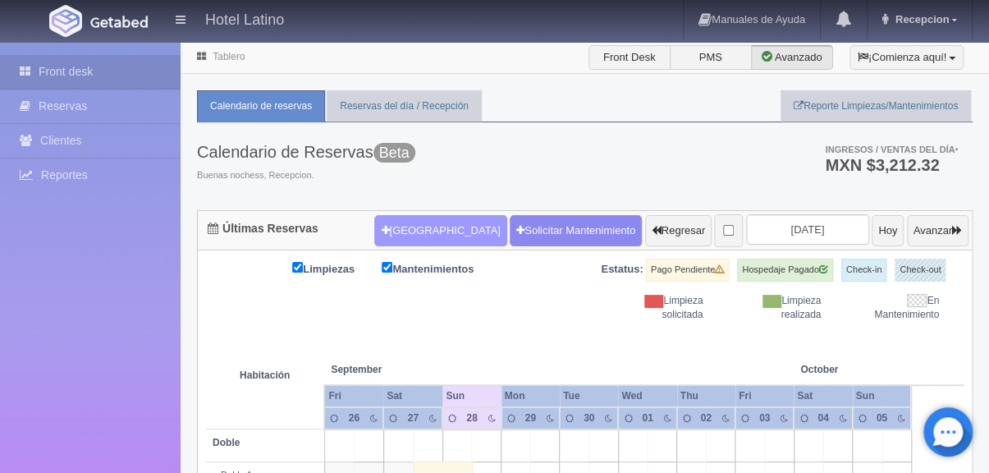
click at [390, 216] on button "[GEOGRAPHIC_DATA]" at bounding box center [440, 230] width 132 height 31
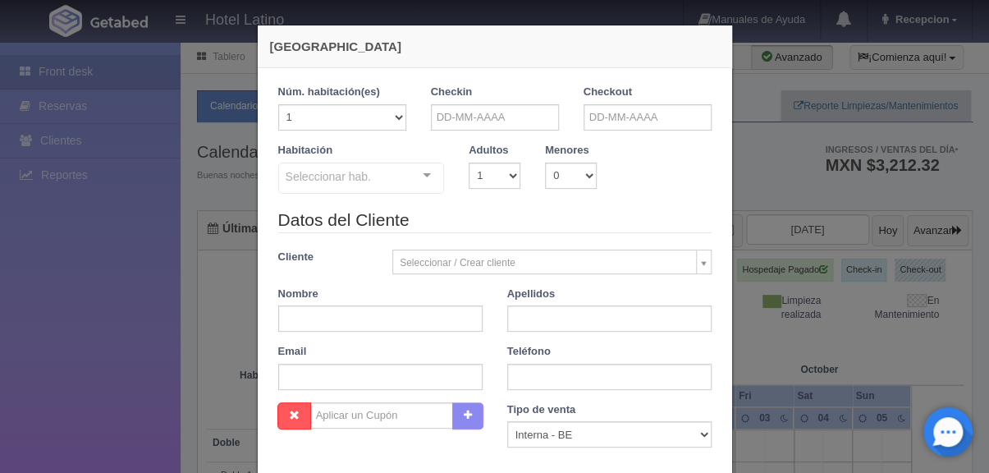
checkbox input "false"
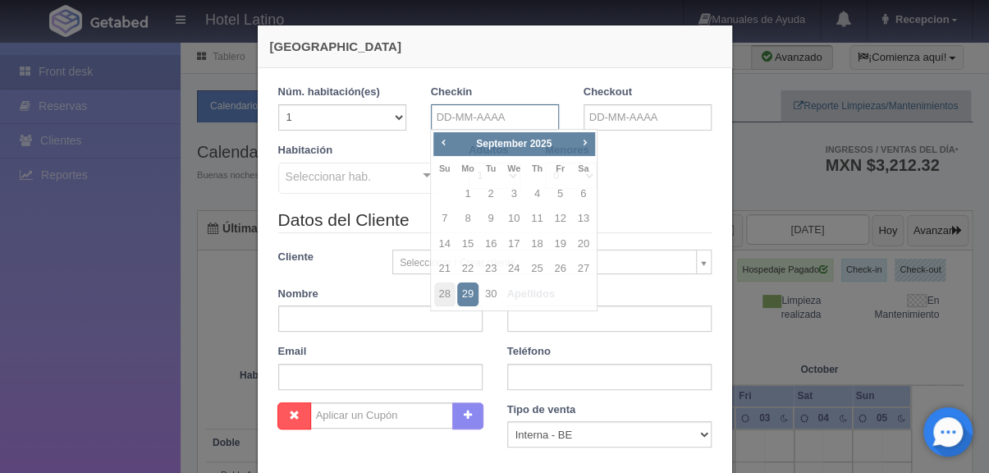
click at [513, 120] on input "text" at bounding box center [495, 117] width 128 height 26
click at [592, 145] on link "Next" at bounding box center [584, 143] width 18 height 18
click at [585, 268] on link "25" at bounding box center [583, 269] width 21 height 24
type input "[DATE]"
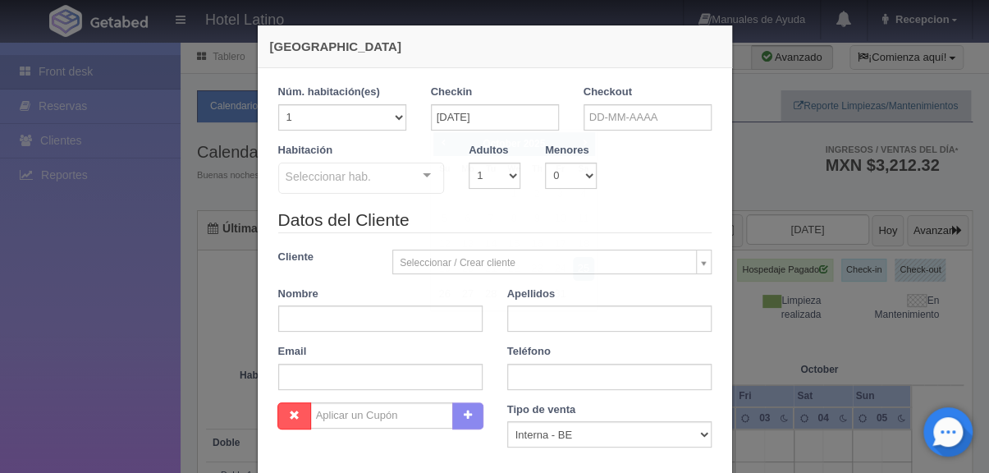
checkbox input "false"
click at [653, 117] on input "text" at bounding box center [647, 117] width 128 height 26
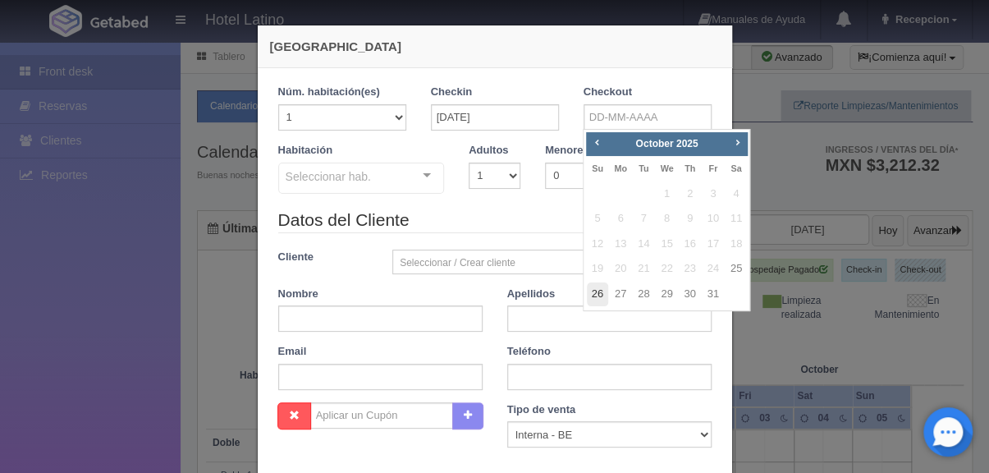
click at [592, 295] on link "26" at bounding box center [597, 294] width 21 height 24
type input "[DATE]"
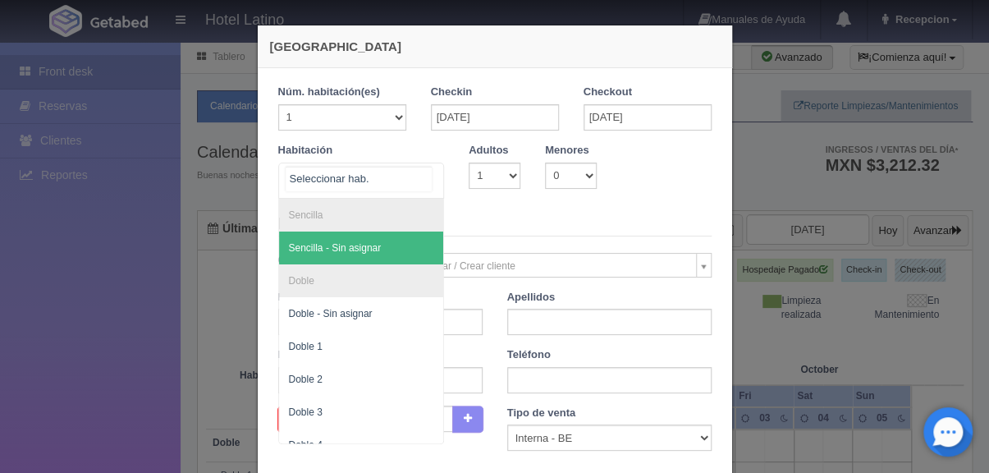
click at [427, 184] on div at bounding box center [426, 175] width 33 height 25
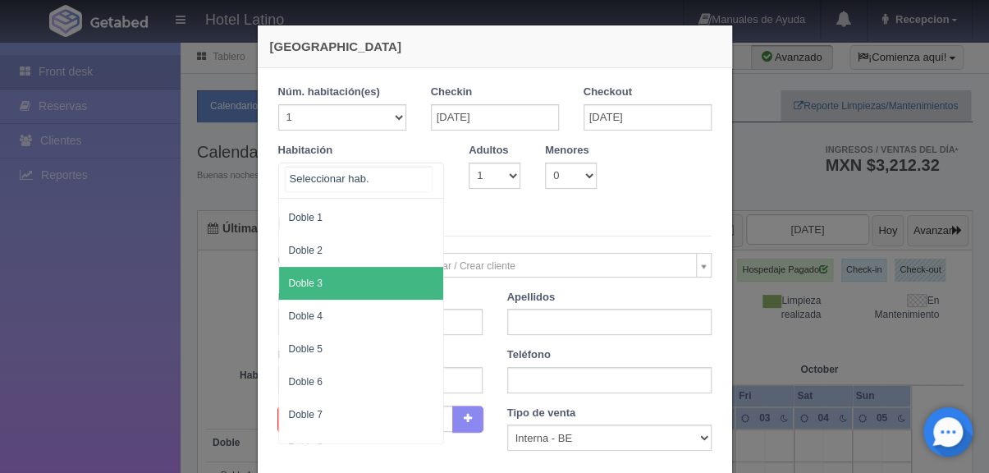
scroll to position [94, 0]
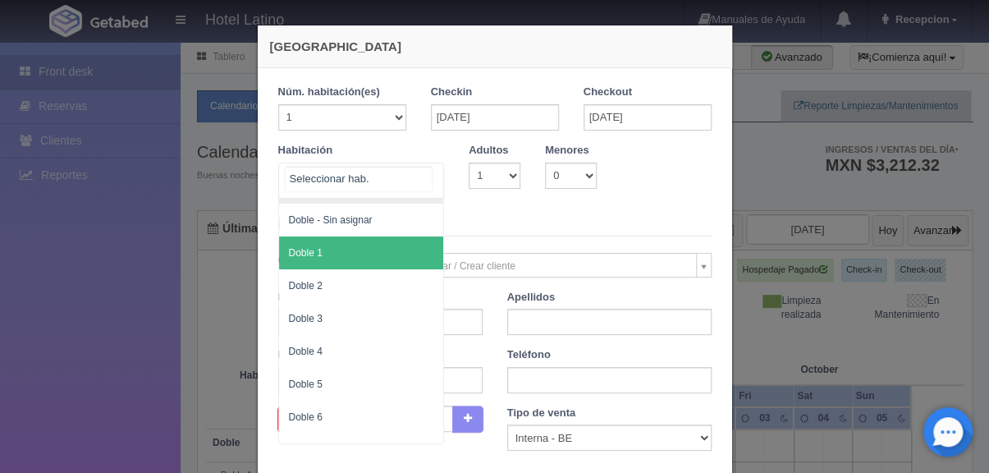
click at [351, 257] on span "Doble 1" at bounding box center [361, 252] width 165 height 33
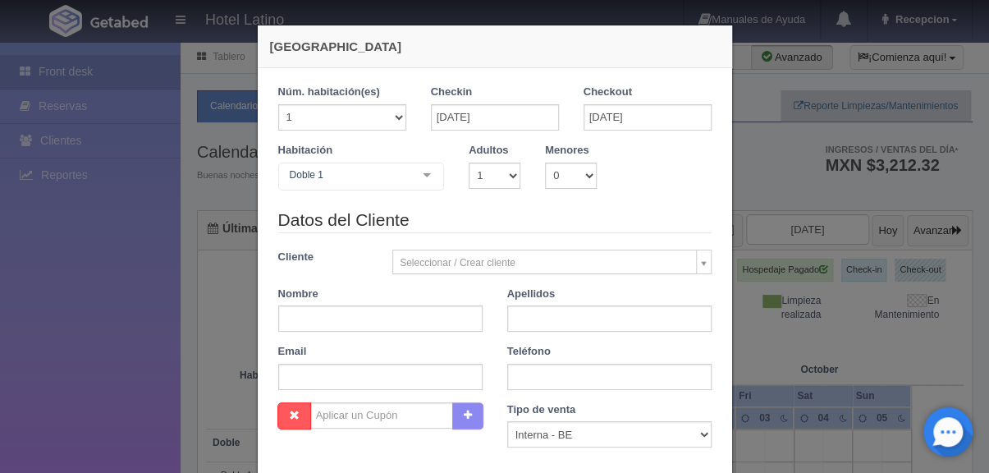
checkbox input "false"
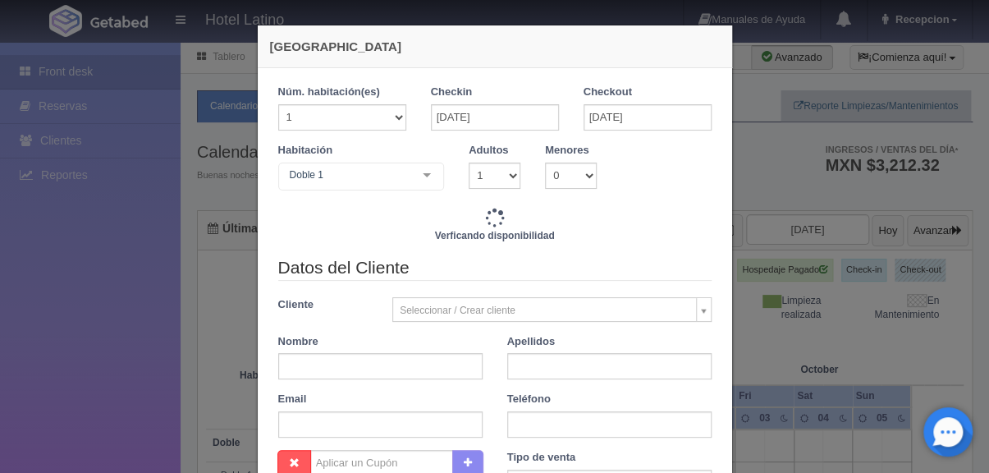
type input "770.00"
checkbox input "false"
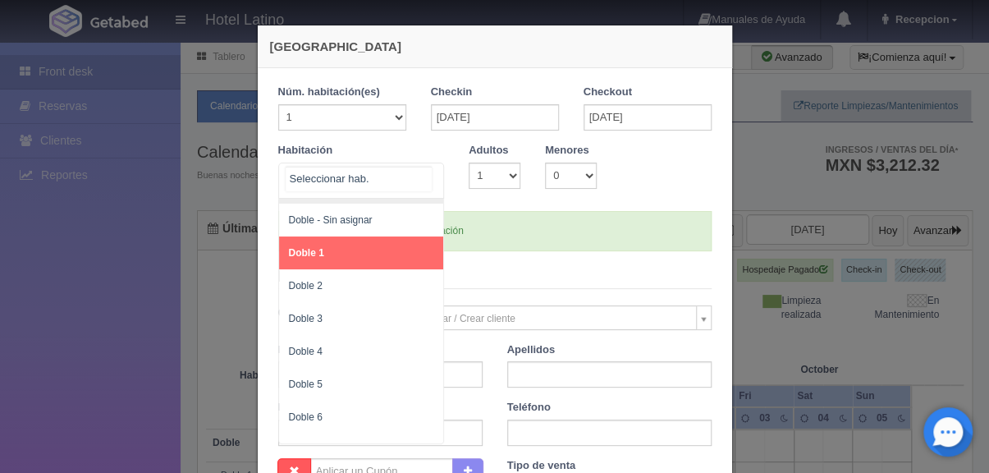
click at [422, 176] on div at bounding box center [426, 175] width 33 height 25
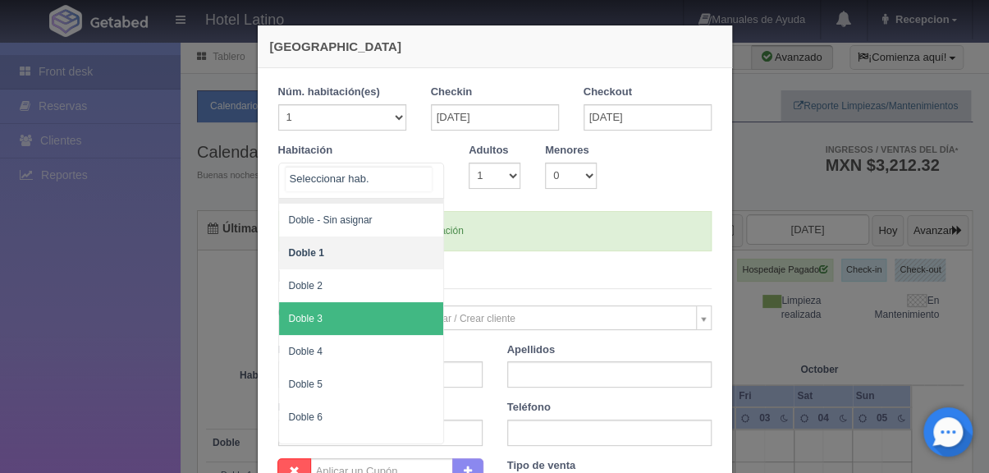
click at [359, 321] on span "Doble 3" at bounding box center [361, 318] width 165 height 33
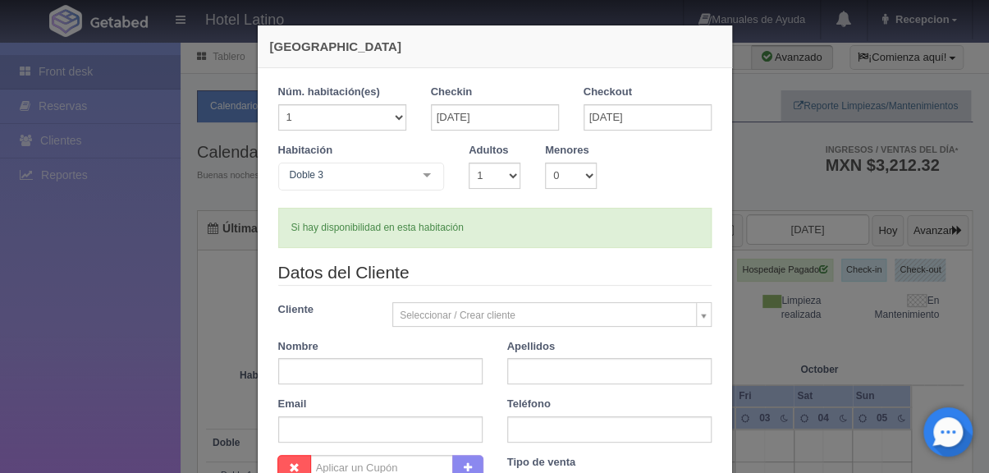
checkbox input "false"
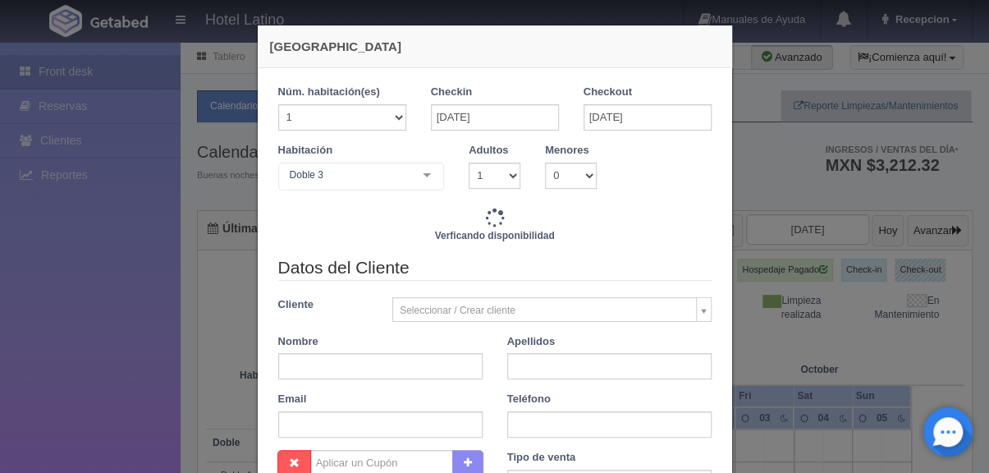
type input "770.00"
checkbox input "false"
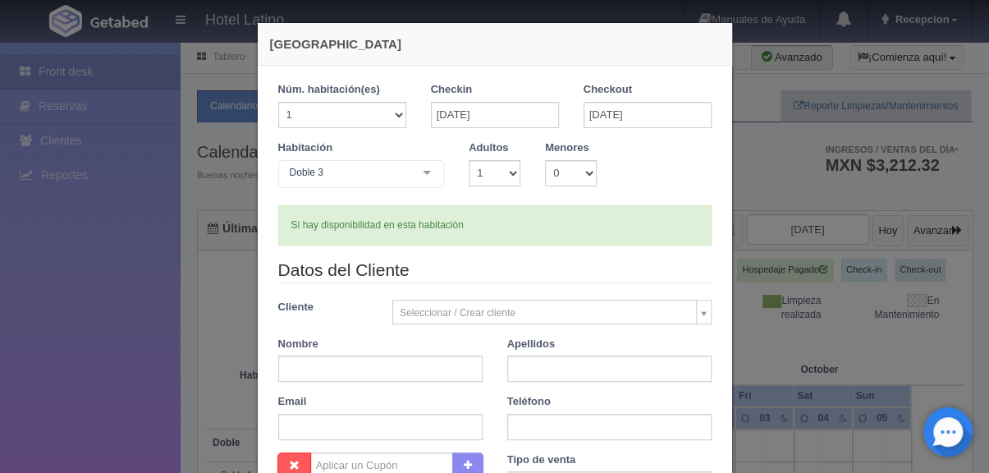
scroll to position [0, 0]
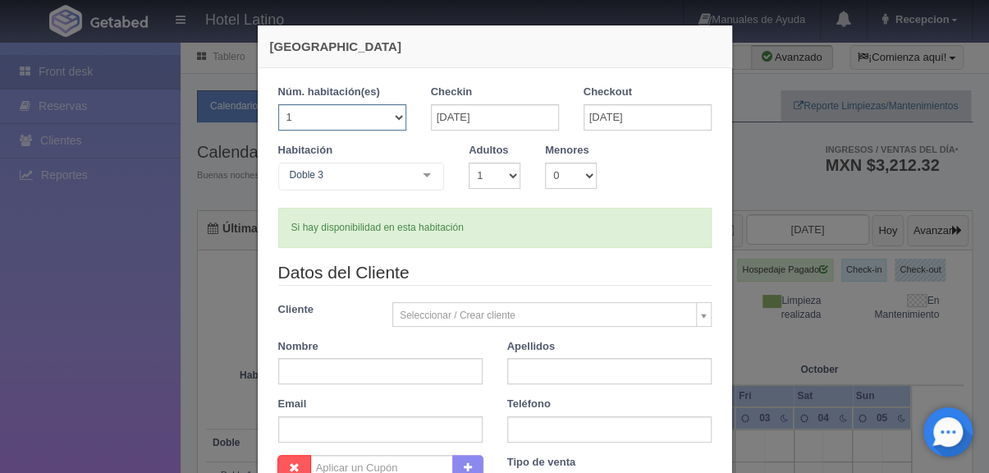
click at [278, 104] on select "1 2 3 4 5 6 7 8 9 10 11 12 13 14 15 16 17 18 19 20" at bounding box center [342, 117] width 128 height 26
select select "3"
click option "3" at bounding box center [0, 0] width 0 height 0
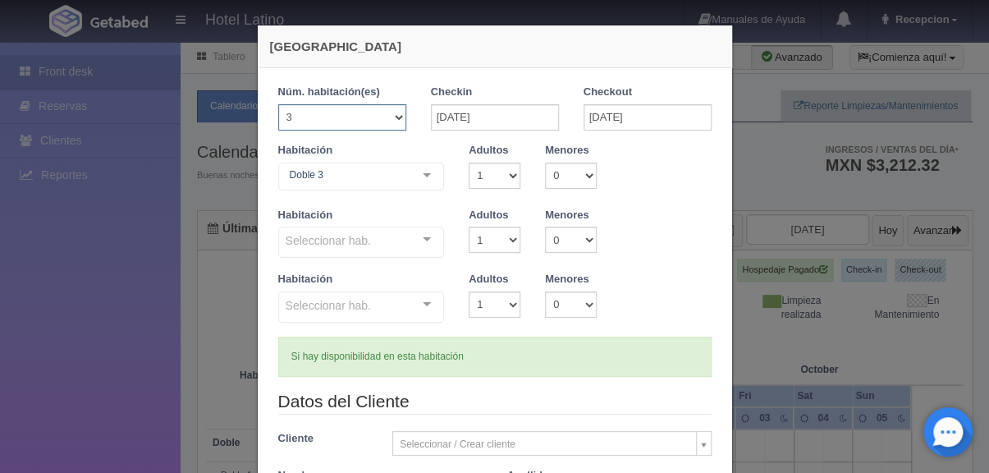
checkbox input "false"
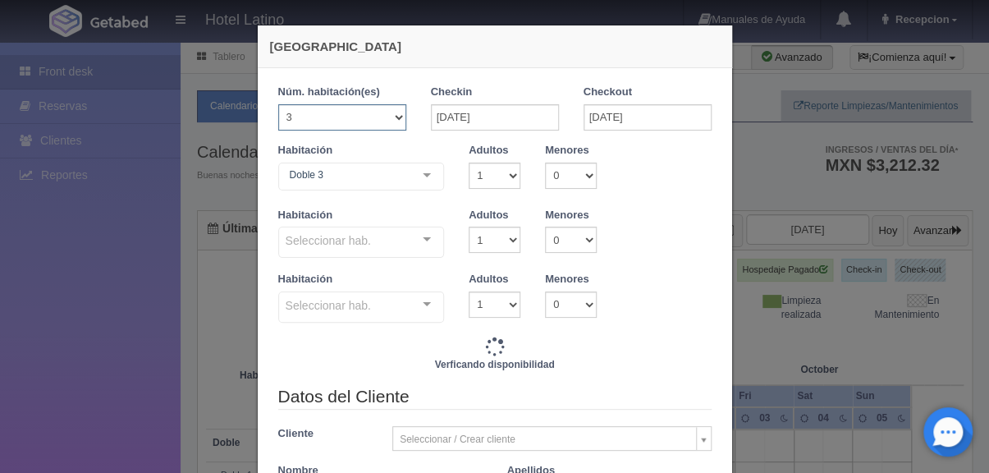
type input "2310.00"
checkbox input "false"
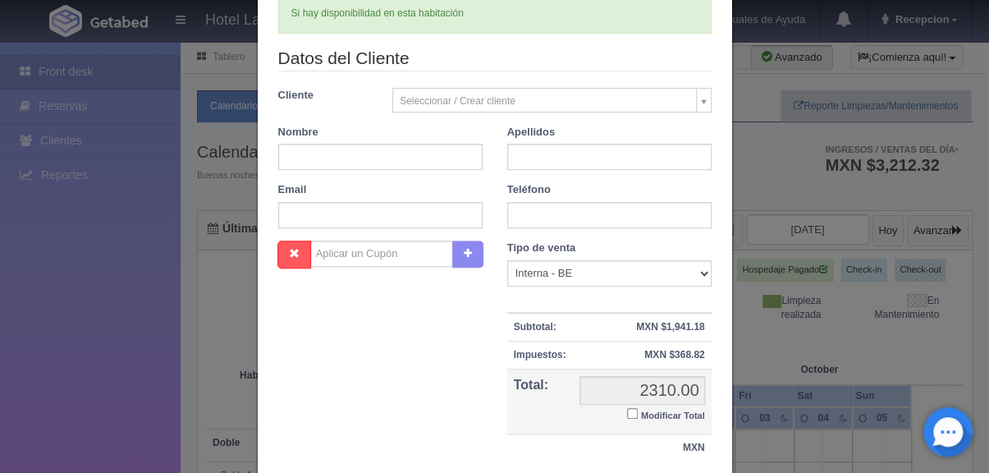
scroll to position [274, 0]
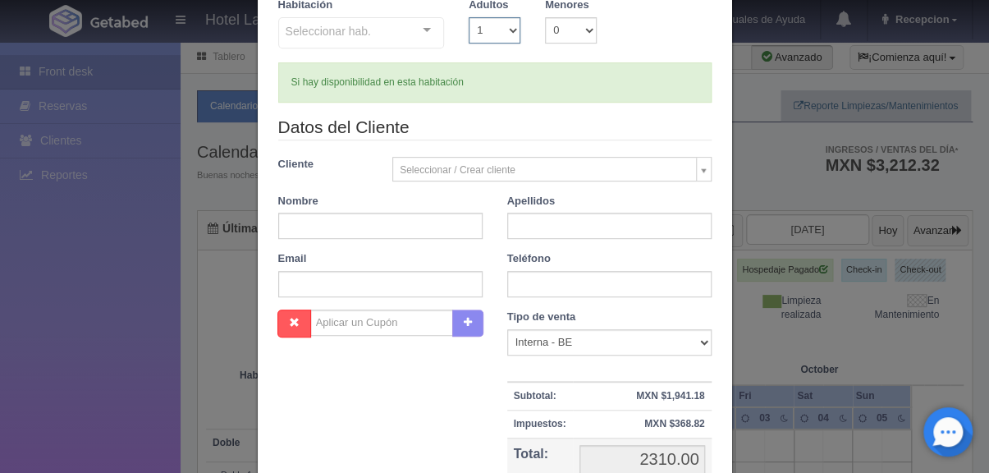
click at [469, 17] on select "1 2 3 4 5 6 7 8 9 10" at bounding box center [495, 30] width 52 height 26
select select "3"
click option "3" at bounding box center [0, 0] width 0 height 0
checkbox input "false"
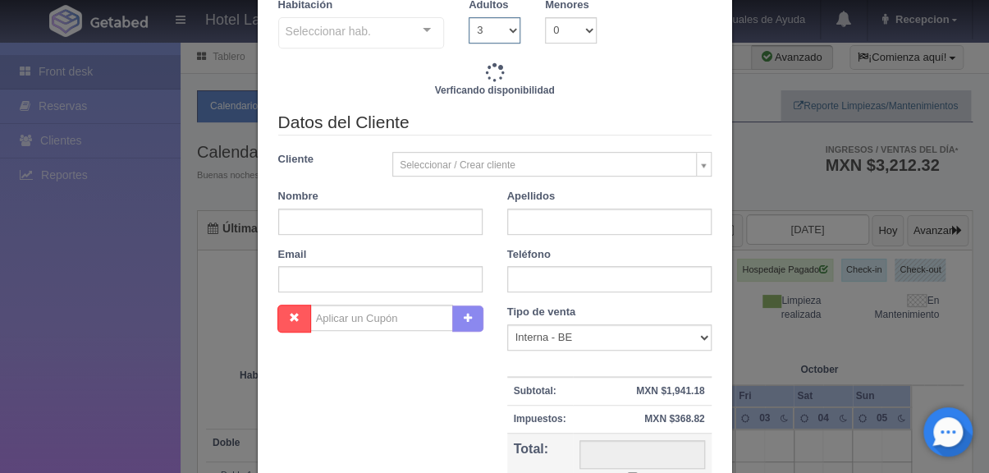
type input "2410.00"
checkbox input "false"
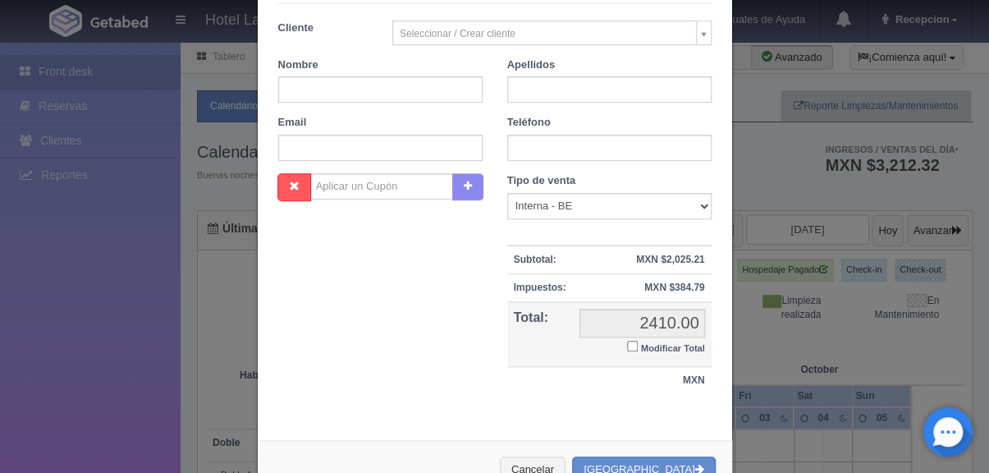
scroll to position [411, 0]
click at [286, 87] on input "text" at bounding box center [380, 88] width 204 height 26
type input "[PERSON_NAME]"
click at [525, 90] on input "text" at bounding box center [609, 88] width 204 height 26
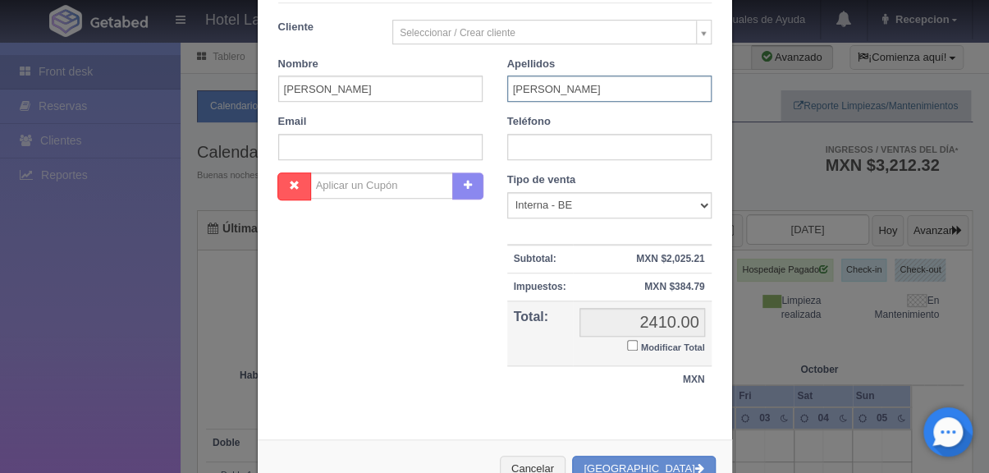
type input "[PERSON_NAME]"
click at [515, 140] on input "text" at bounding box center [609, 147] width 204 height 26
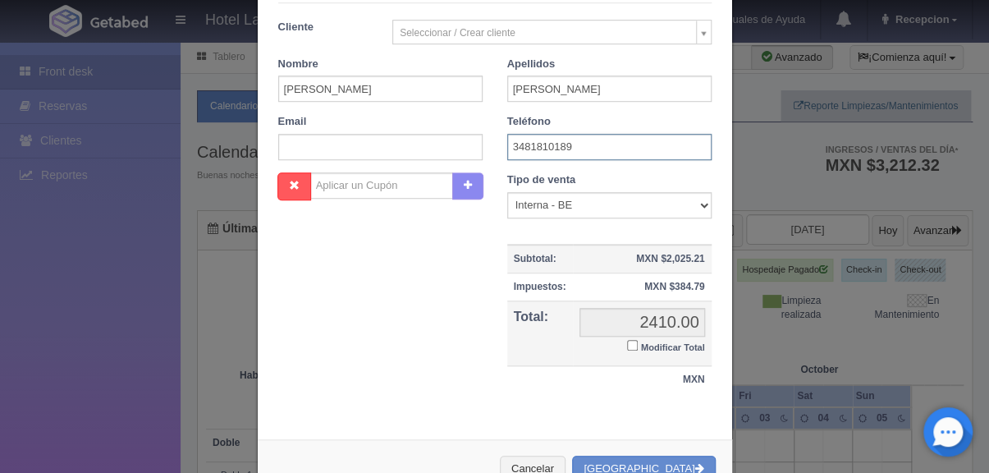
scroll to position [459, 0]
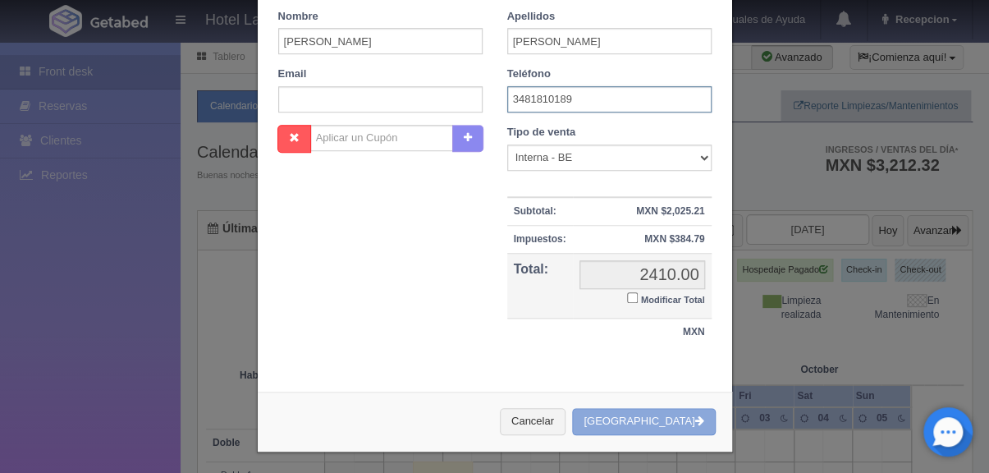
type input "3481810189"
click at [639, 422] on button "Crear Reserva" at bounding box center [643, 421] width 143 height 27
